Goal: Navigation & Orientation: Find specific page/section

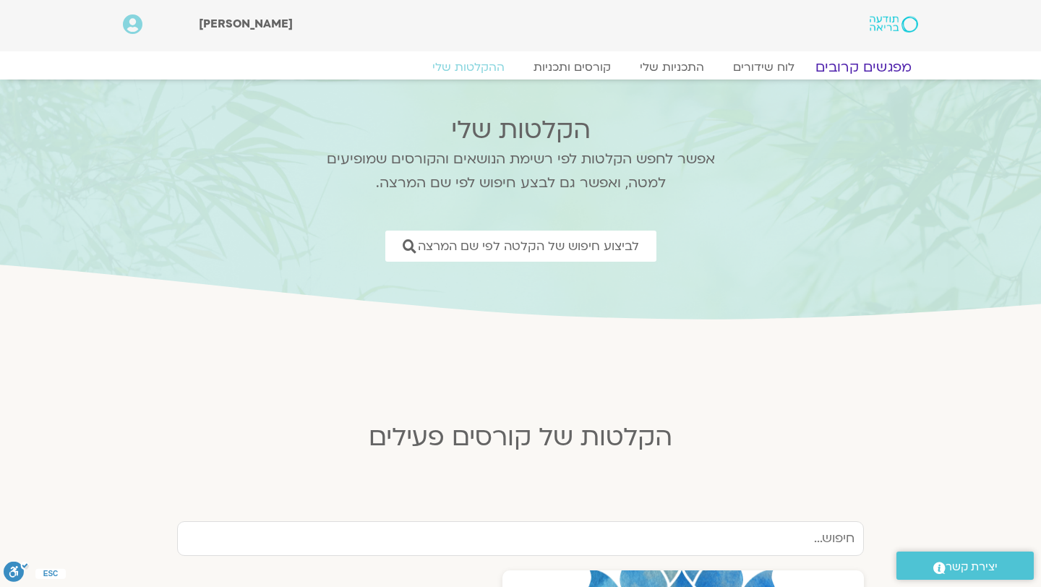
click at [841, 73] on link "מפגשים קרובים" at bounding box center [863, 67] width 131 height 17
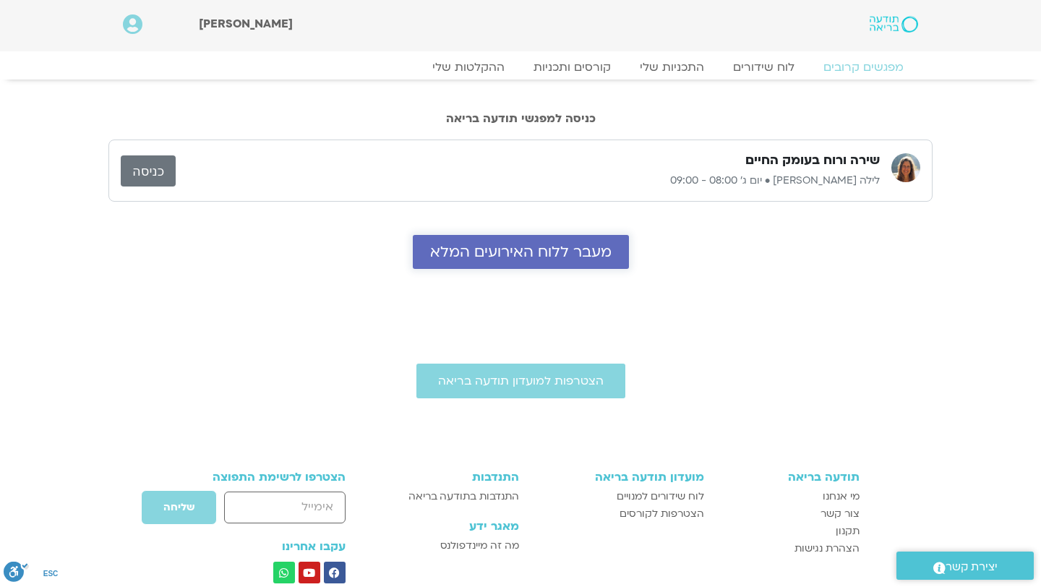
click at [541, 249] on span "מעבר ללוח האירועים המלא" at bounding box center [520, 252] width 181 height 17
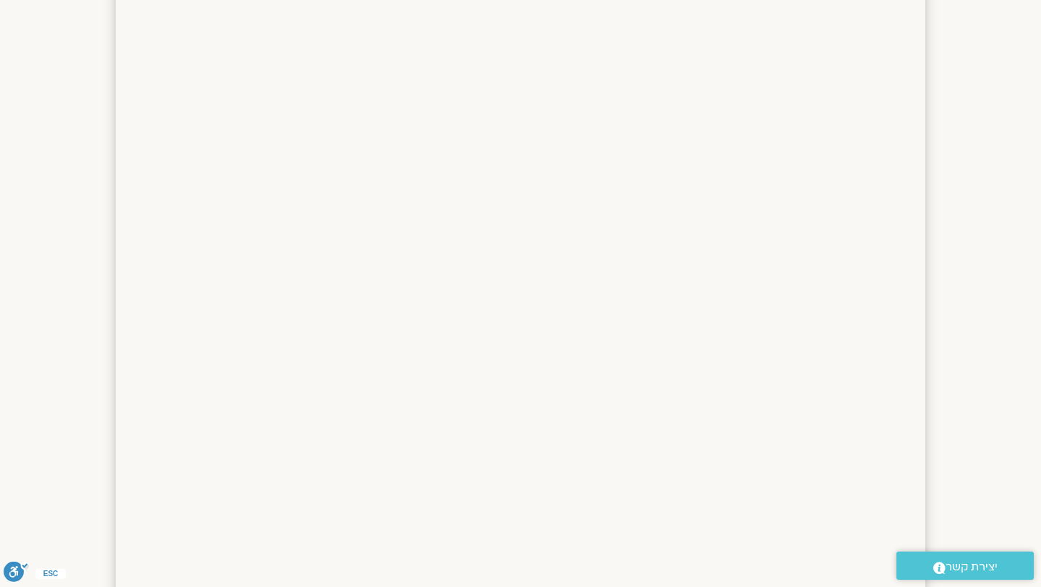
scroll to position [392, 0]
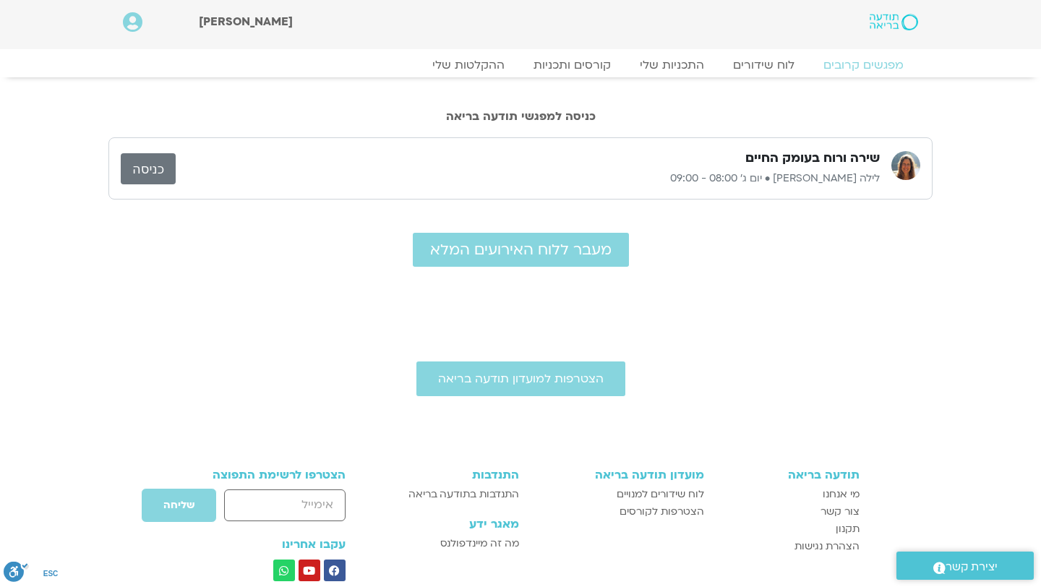
scroll to position [4, 0]
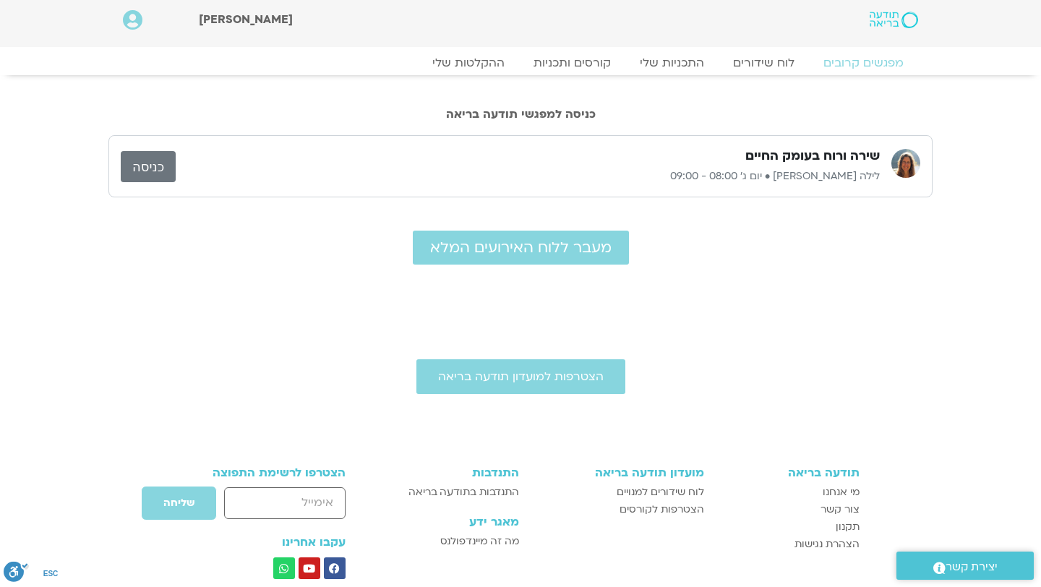
click at [163, 161] on link "כניסה" at bounding box center [148, 166] width 55 height 31
click at [684, 64] on link "התכניות שלי" at bounding box center [672, 62] width 112 height 17
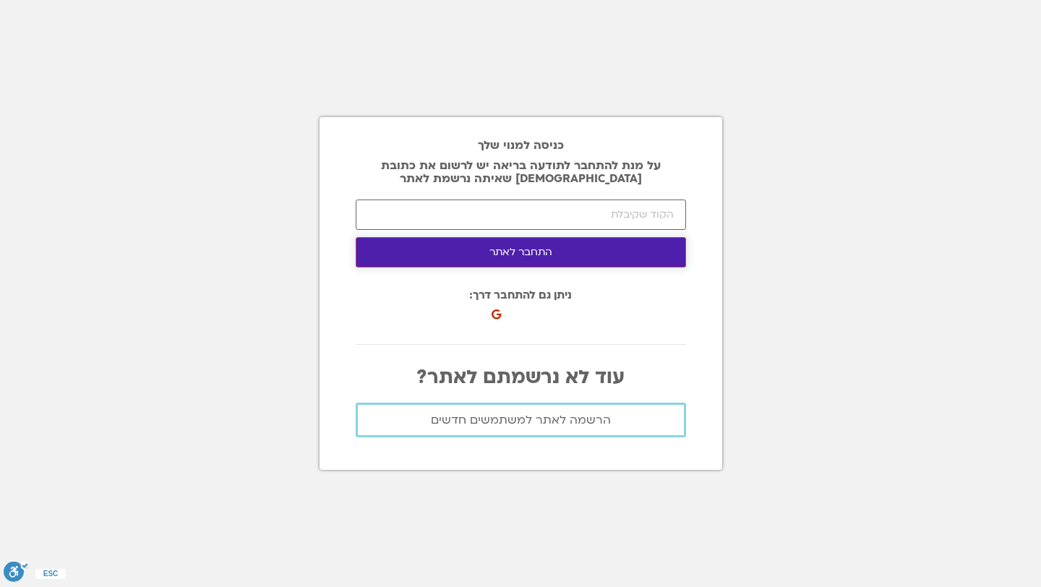
click at [566, 255] on button "התחבר לאתר" at bounding box center [521, 252] width 330 height 30
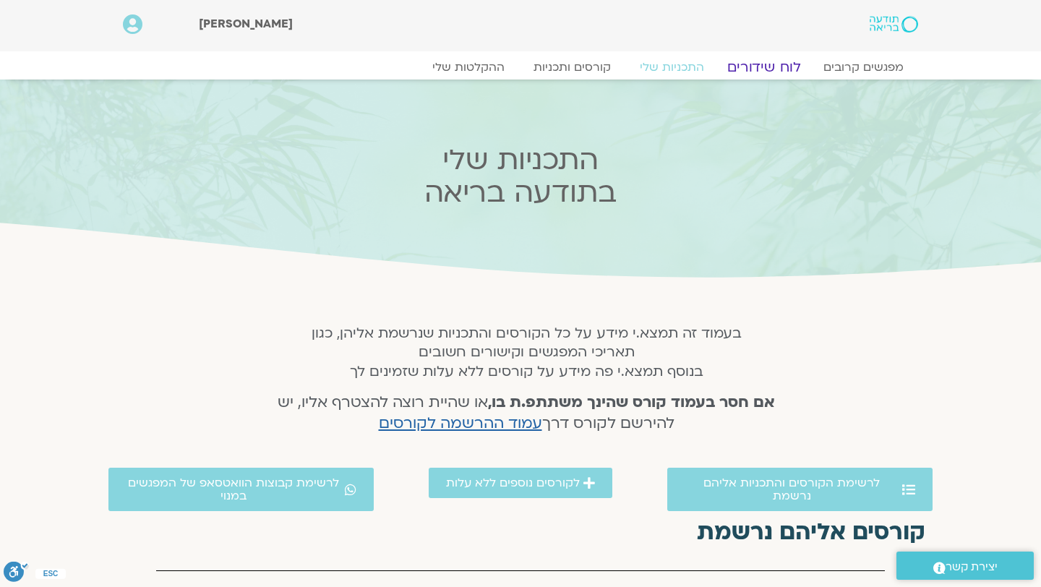
click at [759, 64] on link "לוח שידורים" at bounding box center [764, 67] width 108 height 17
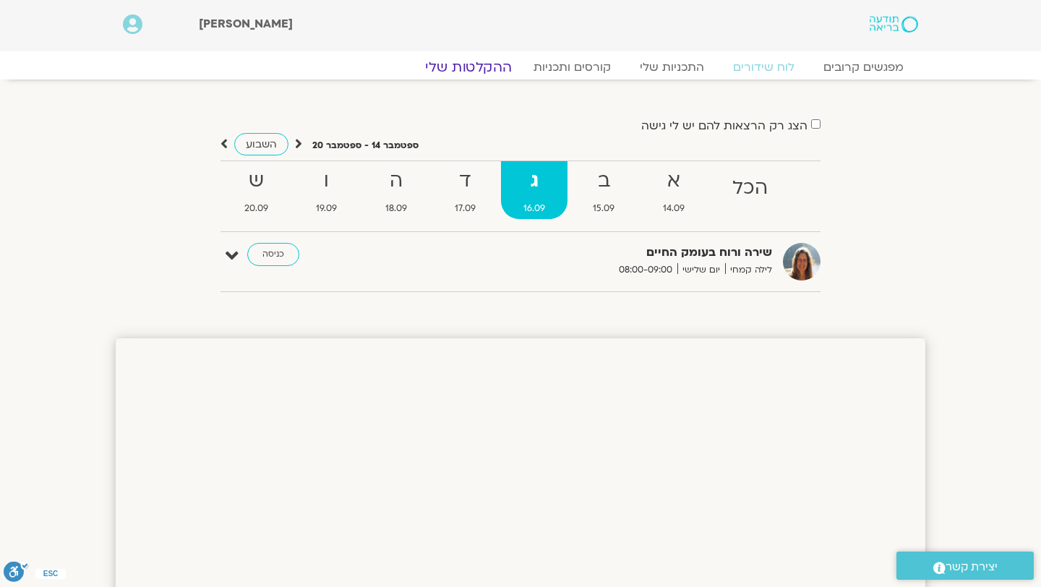
click at [476, 61] on link "ההקלטות שלי" at bounding box center [468, 67] width 121 height 17
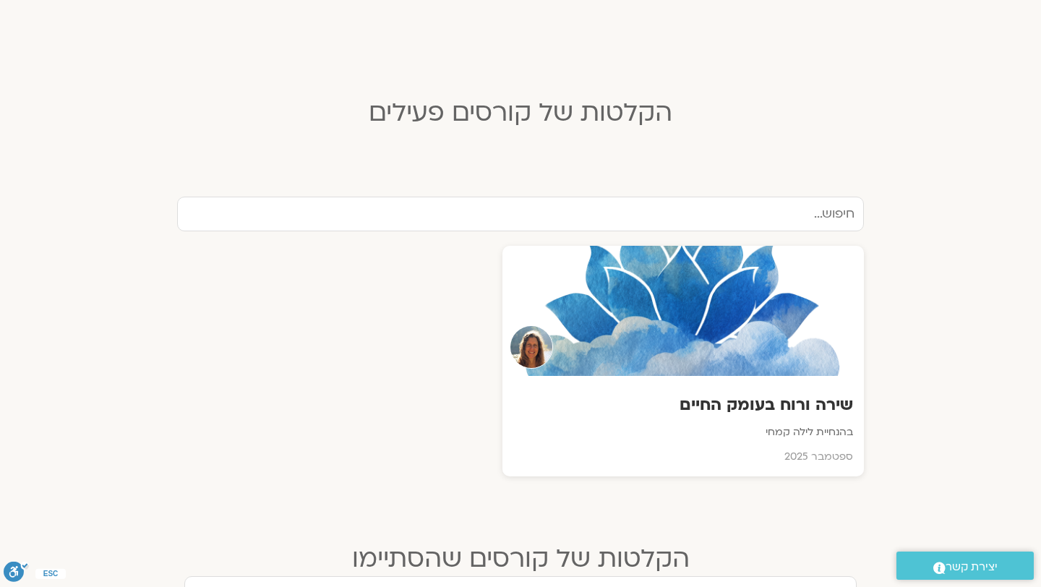
scroll to position [341, 0]
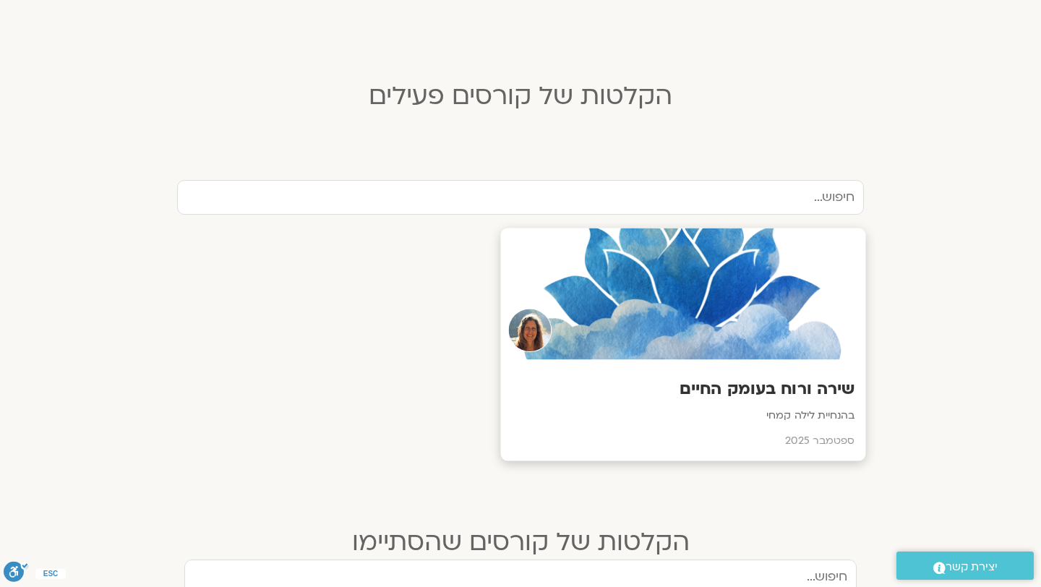
click at [655, 343] on div at bounding box center [683, 294] width 365 height 132
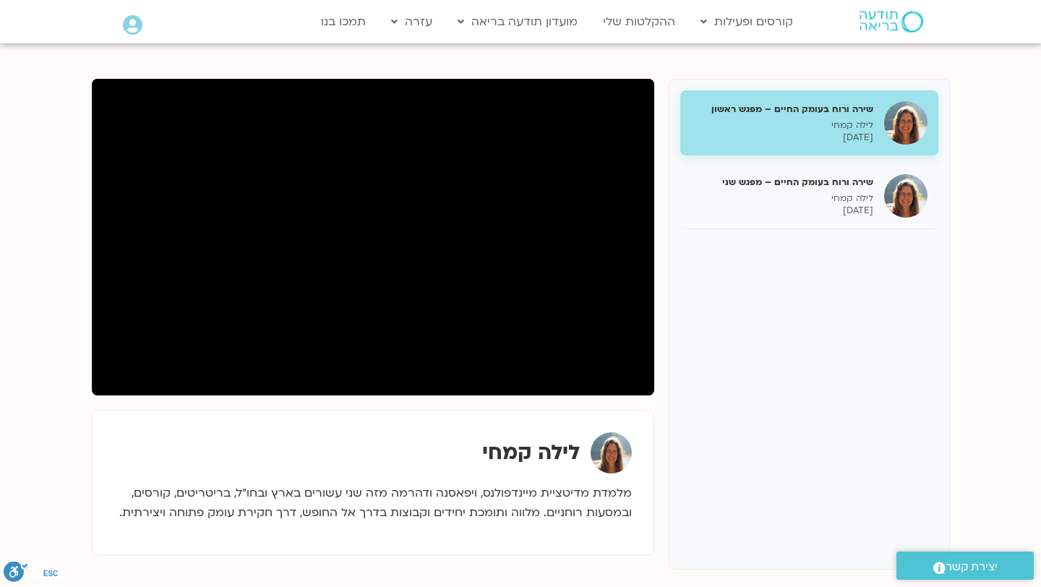
scroll to position [159, 0]
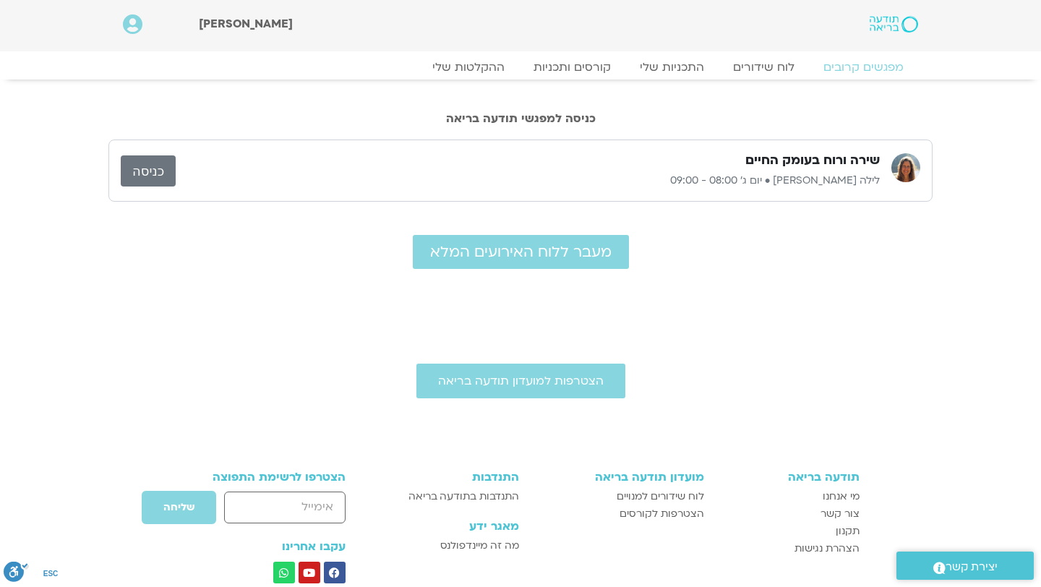
click at [142, 165] on link "כניסה" at bounding box center [148, 170] width 55 height 31
